Goal: Information Seeking & Learning: Learn about a topic

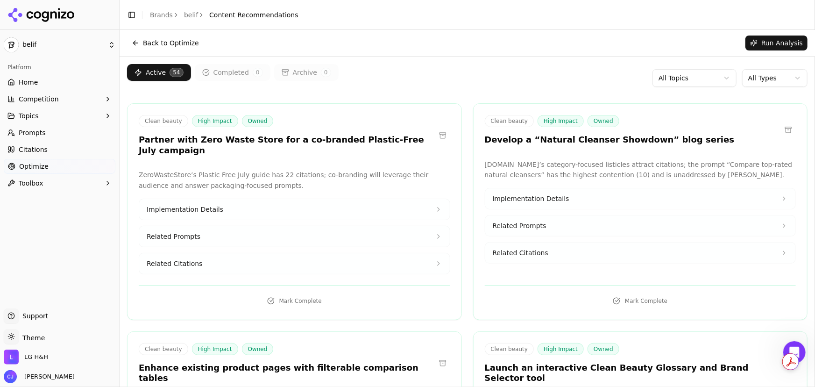
click at [173, 42] on button "Back to Optimize" at bounding box center [165, 43] width 77 height 15
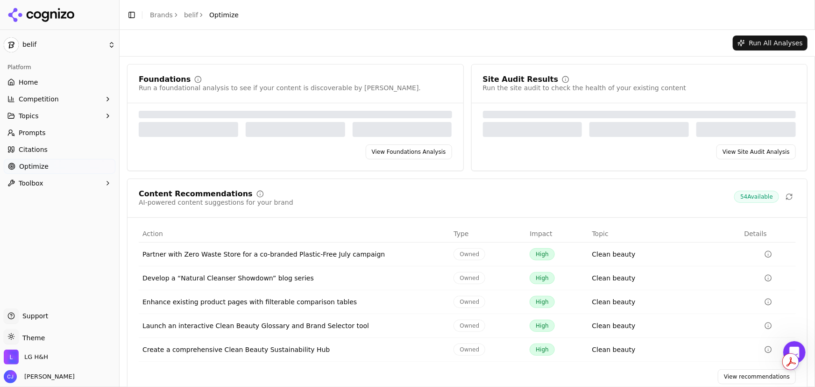
click at [663, 89] on div "Site Audit Results Run the site audit to check the health of your existing cont…" at bounding box center [639, 84] width 313 height 17
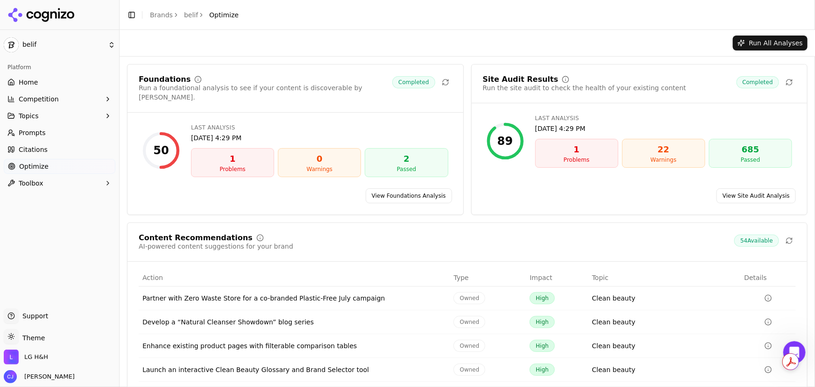
click at [755, 188] on link "View Site Audit Analysis" at bounding box center [756, 195] width 79 height 15
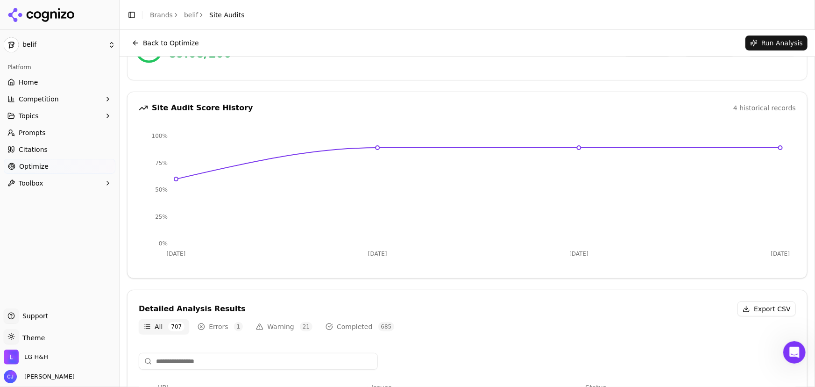
scroll to position [85, 0]
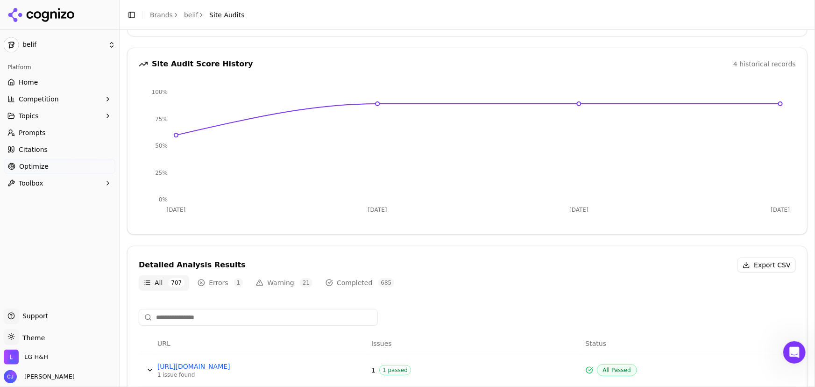
click at [273, 283] on button "Warning 21" at bounding box center [284, 282] width 66 height 15
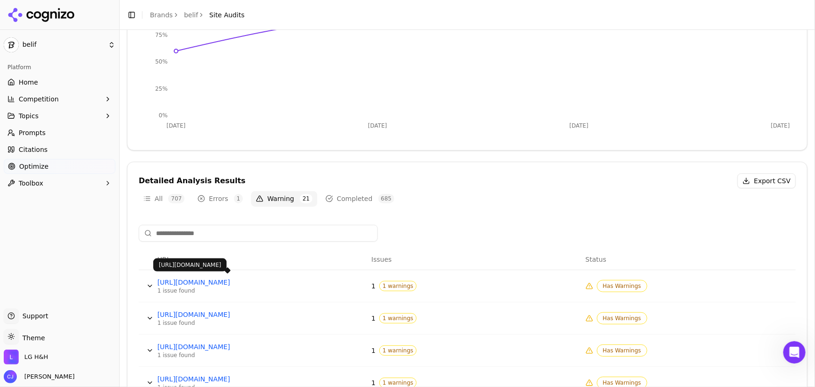
scroll to position [170, 0]
click at [217, 197] on button "Errors 1" at bounding box center [220, 197] width 55 height 15
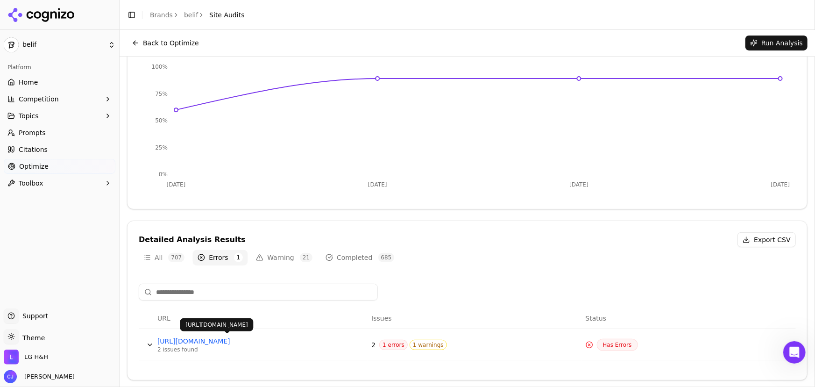
click at [152, 342] on button "Data table" at bounding box center [149, 344] width 15 height 15
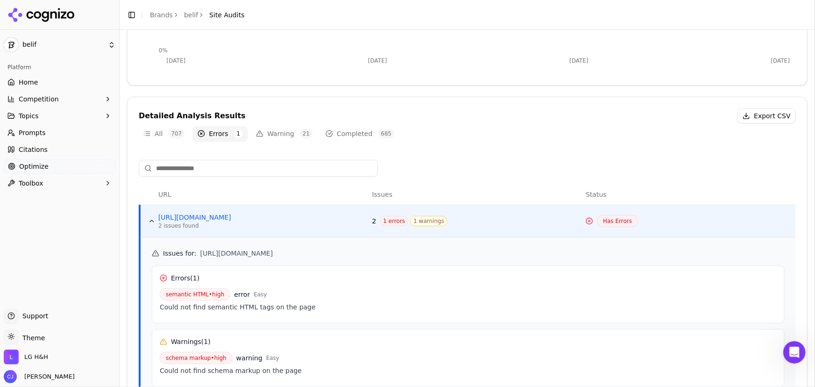
scroll to position [237, 0]
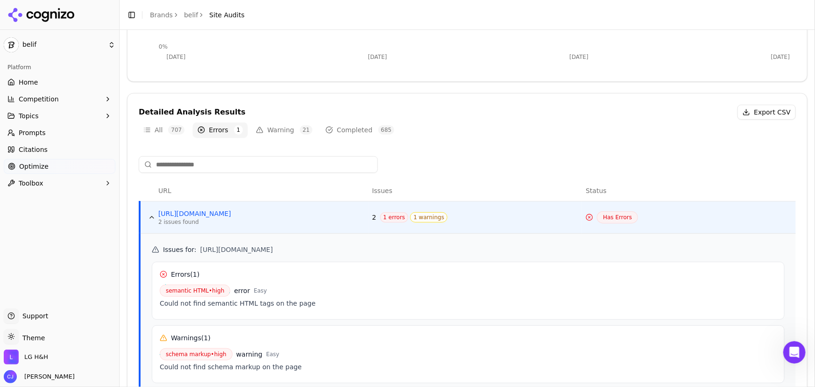
click at [271, 128] on button "Warning 21" at bounding box center [284, 129] width 66 height 15
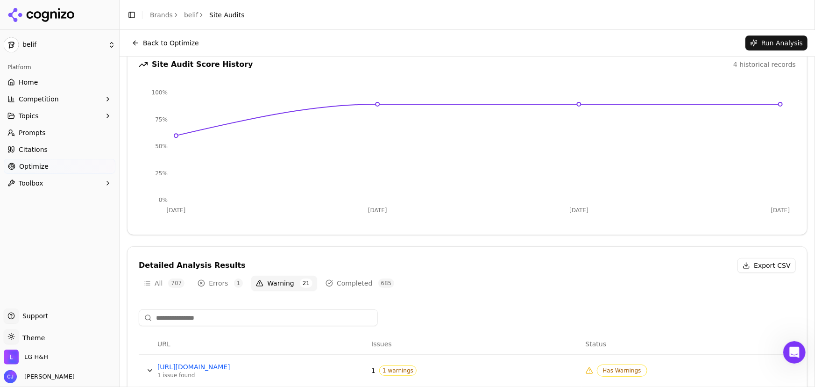
scroll to position [0, 0]
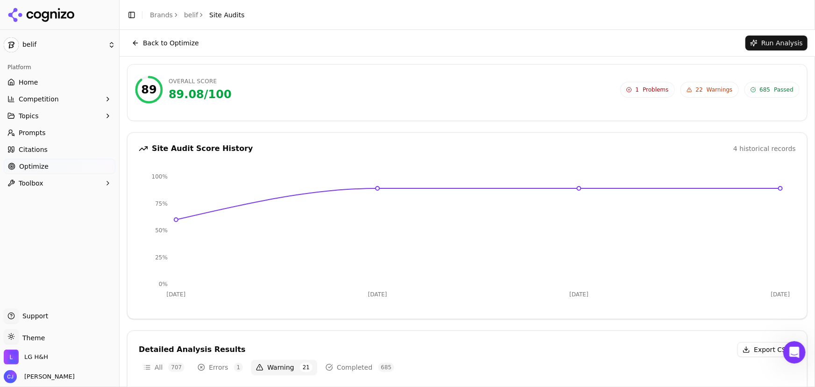
click at [185, 43] on button "Back to Optimize" at bounding box center [165, 43] width 77 height 15
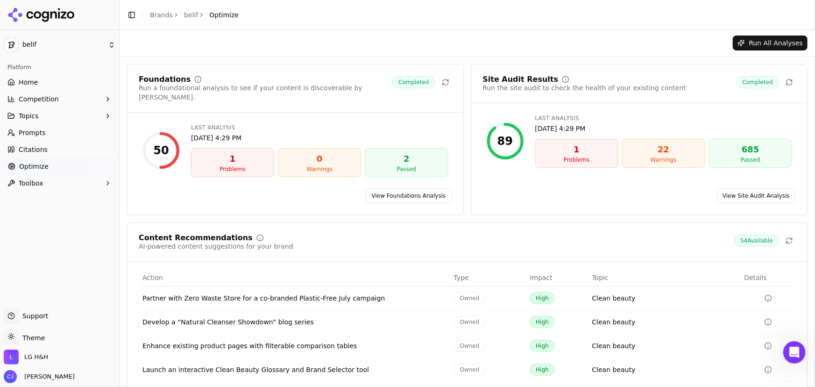
click at [435, 188] on link "View Foundations Analysis" at bounding box center [409, 195] width 86 height 15
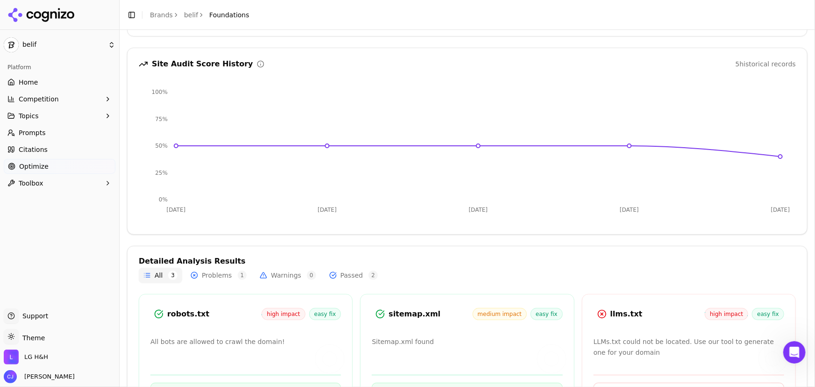
scroll to position [136, 0]
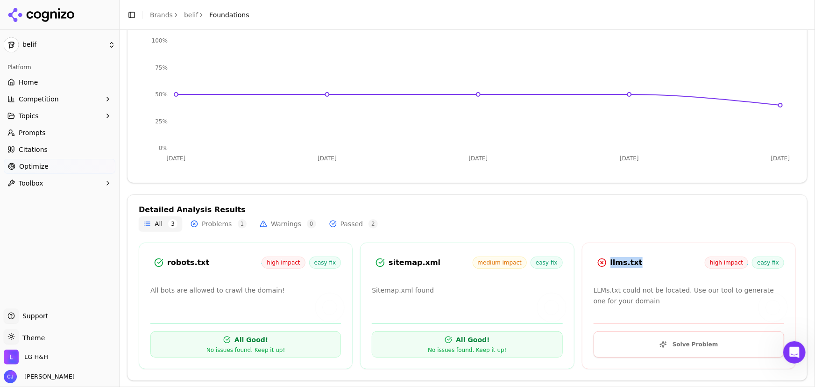
drag, startPoint x: 606, startPoint y: 262, endPoint x: 647, endPoint y: 262, distance: 41.1
click at [647, 262] on div "llms.txt high impact easy fix" at bounding box center [689, 262] width 191 height 17
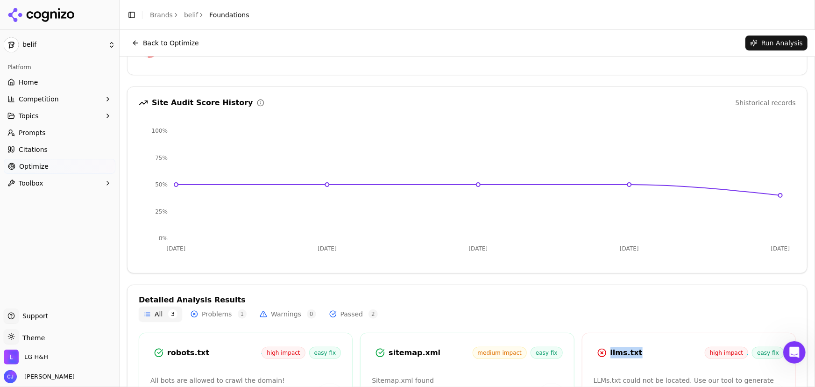
scroll to position [0, 0]
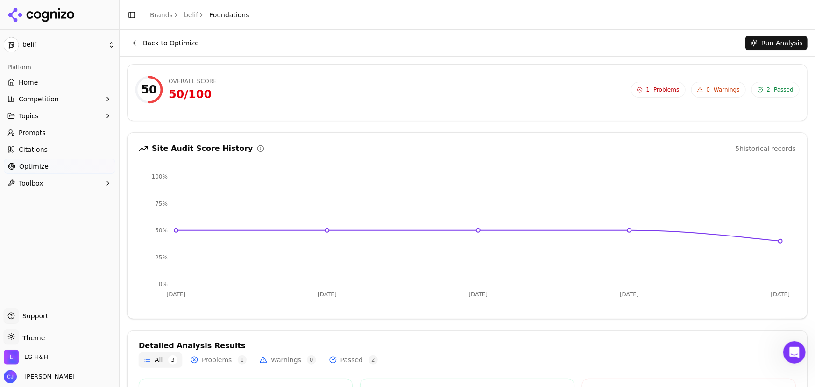
click at [165, 45] on button "Back to Optimize" at bounding box center [165, 43] width 77 height 15
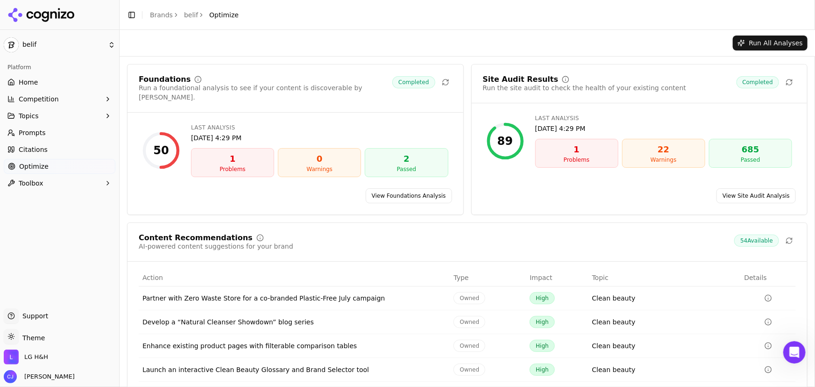
click at [735, 188] on link "View Site Audit Analysis" at bounding box center [756, 195] width 79 height 15
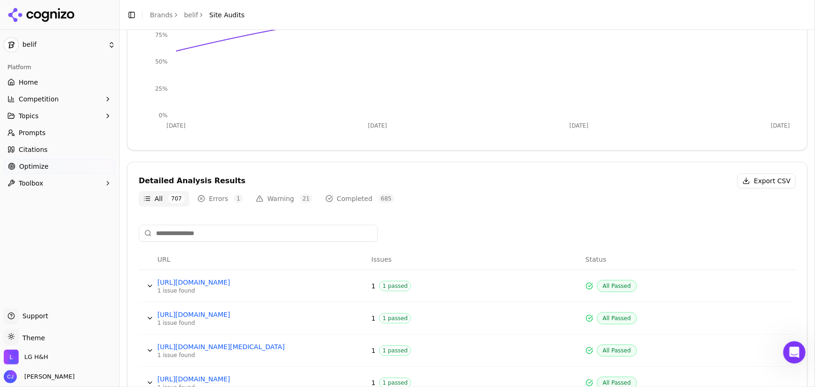
scroll to position [170, 0]
click at [271, 197] on button "Warning 21" at bounding box center [284, 197] width 66 height 15
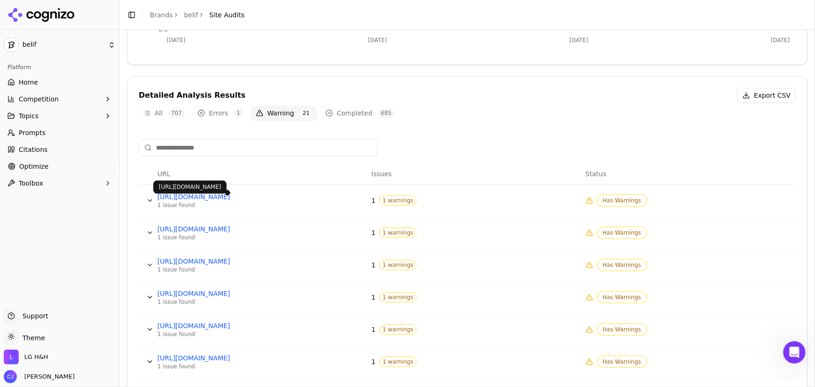
scroll to position [255, 0]
click at [151, 199] on button "Data table" at bounding box center [149, 199] width 15 height 15
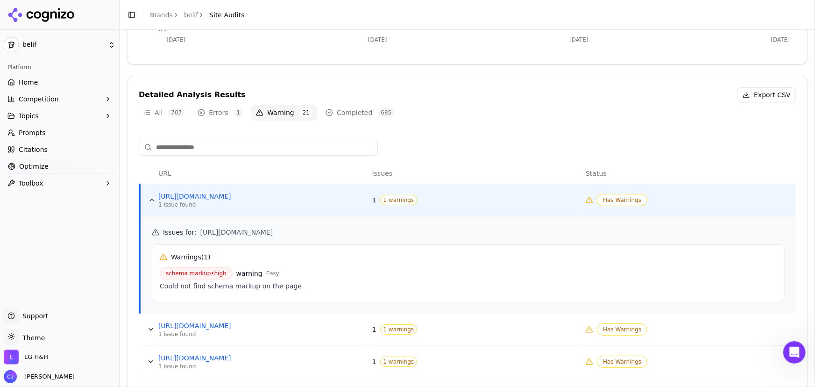
scroll to position [297, 0]
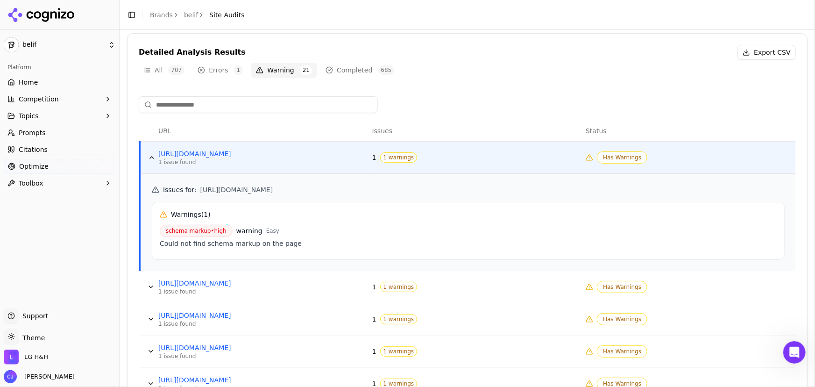
click at [147, 288] on button "Data table" at bounding box center [150, 286] width 15 height 15
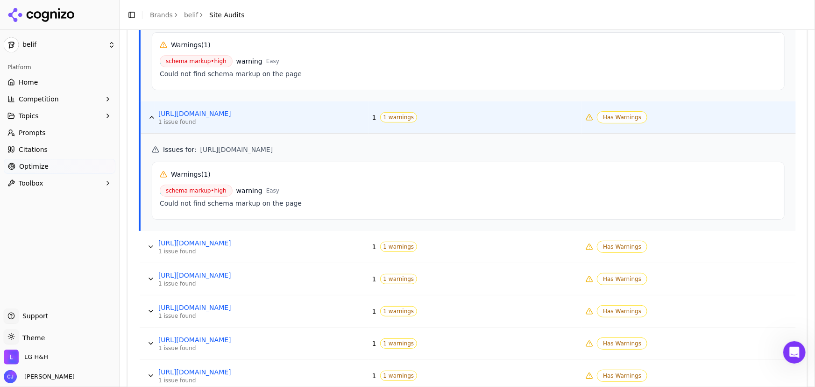
scroll to position [467, 0]
click at [150, 277] on button "Data table" at bounding box center [150, 278] width 15 height 15
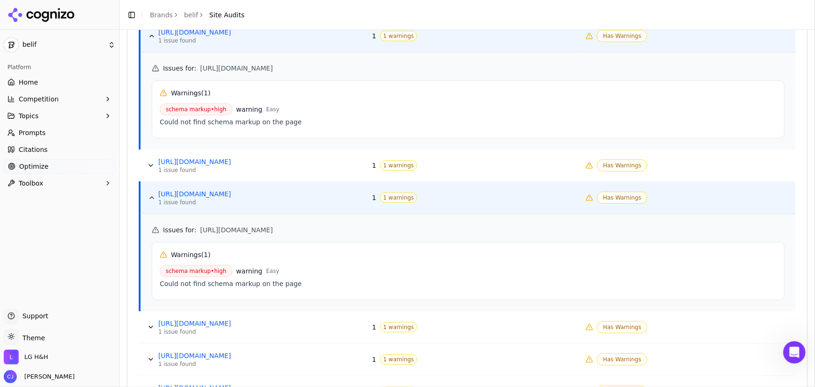
scroll to position [552, 0]
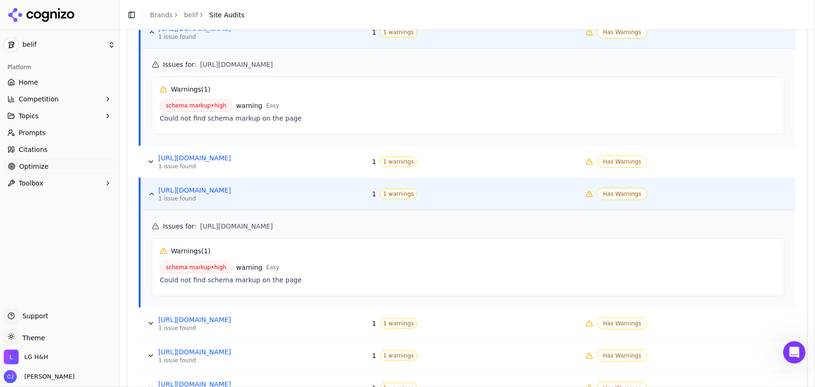
click at [151, 320] on button "Data table" at bounding box center [150, 323] width 15 height 15
